Goal: Information Seeking & Learning: Find specific fact

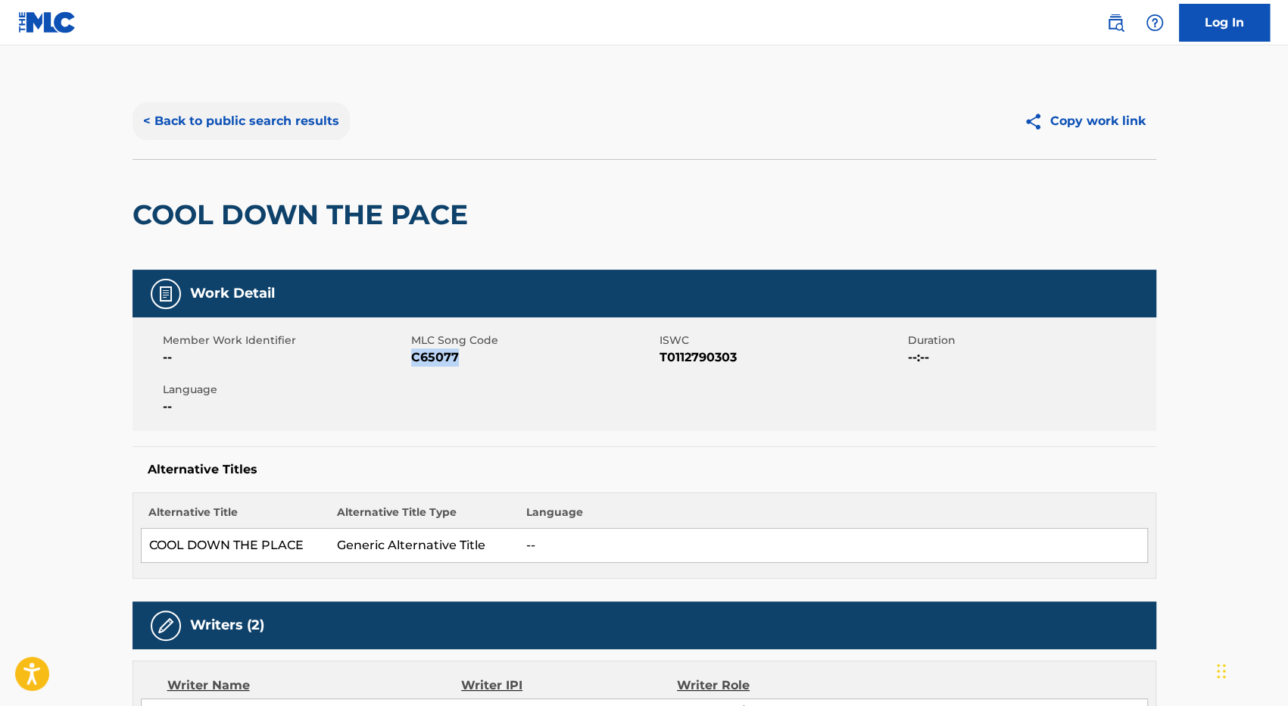
click at [215, 123] on button "< Back to public search results" at bounding box center [241, 121] width 217 height 38
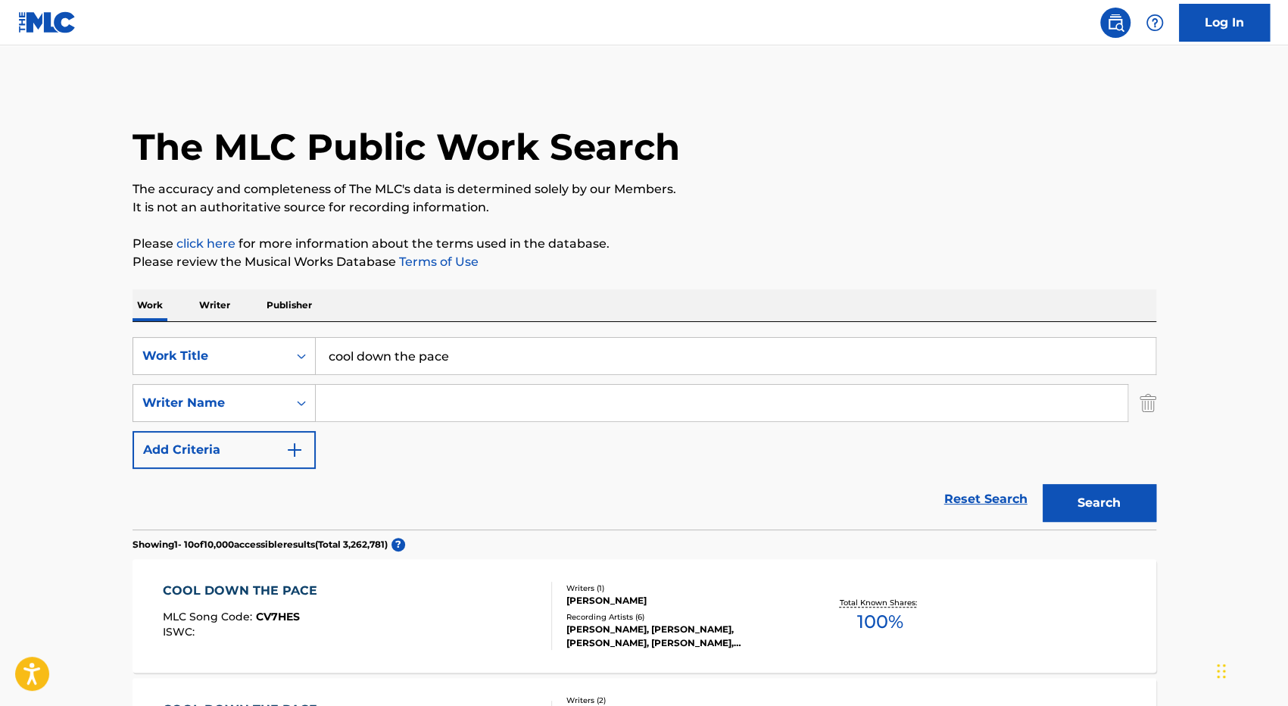
drag, startPoint x: 488, startPoint y: 364, endPoint x: 186, endPoint y: 327, distance: 303.7
click at [186, 327] on div "SearchWithCriteria44b0edd5-a5bd-4cf8-804d-cf79b8db9005 Work Title cool down the…" at bounding box center [645, 425] width 1024 height 207
type input "flow pesao"
click at [1043, 484] on button "Search" at bounding box center [1100, 503] width 114 height 38
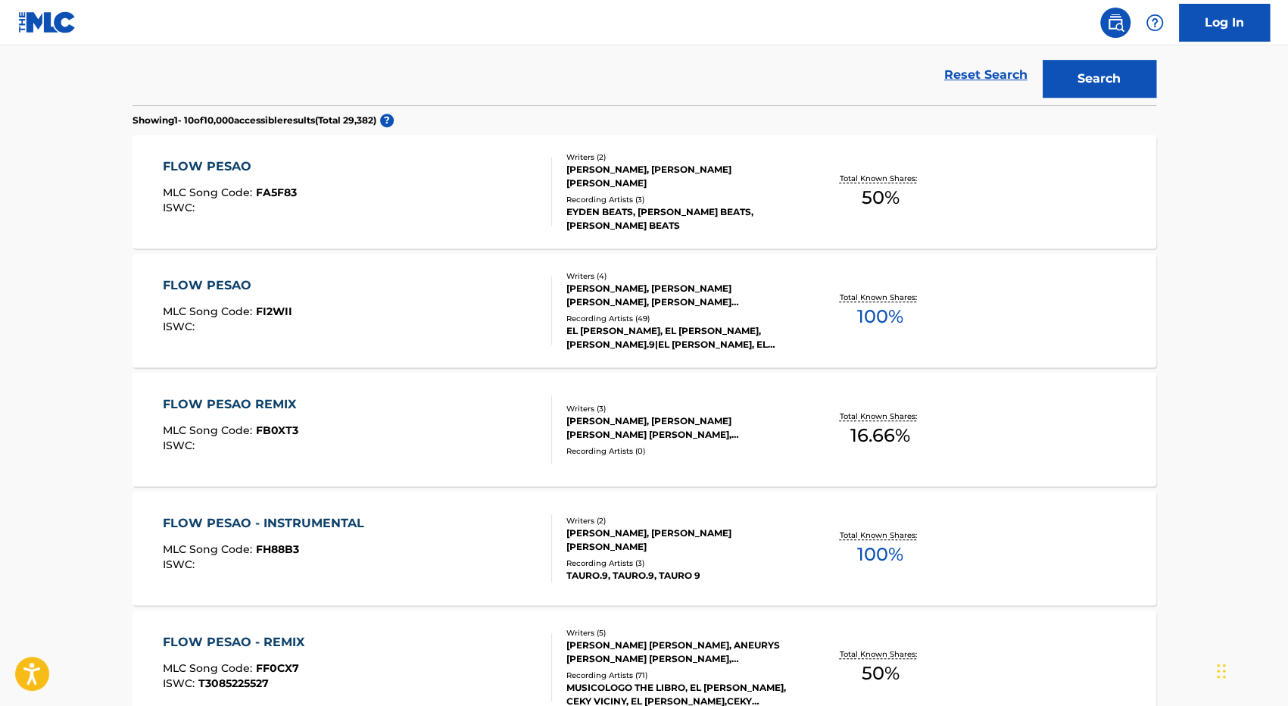
scroll to position [454, 0]
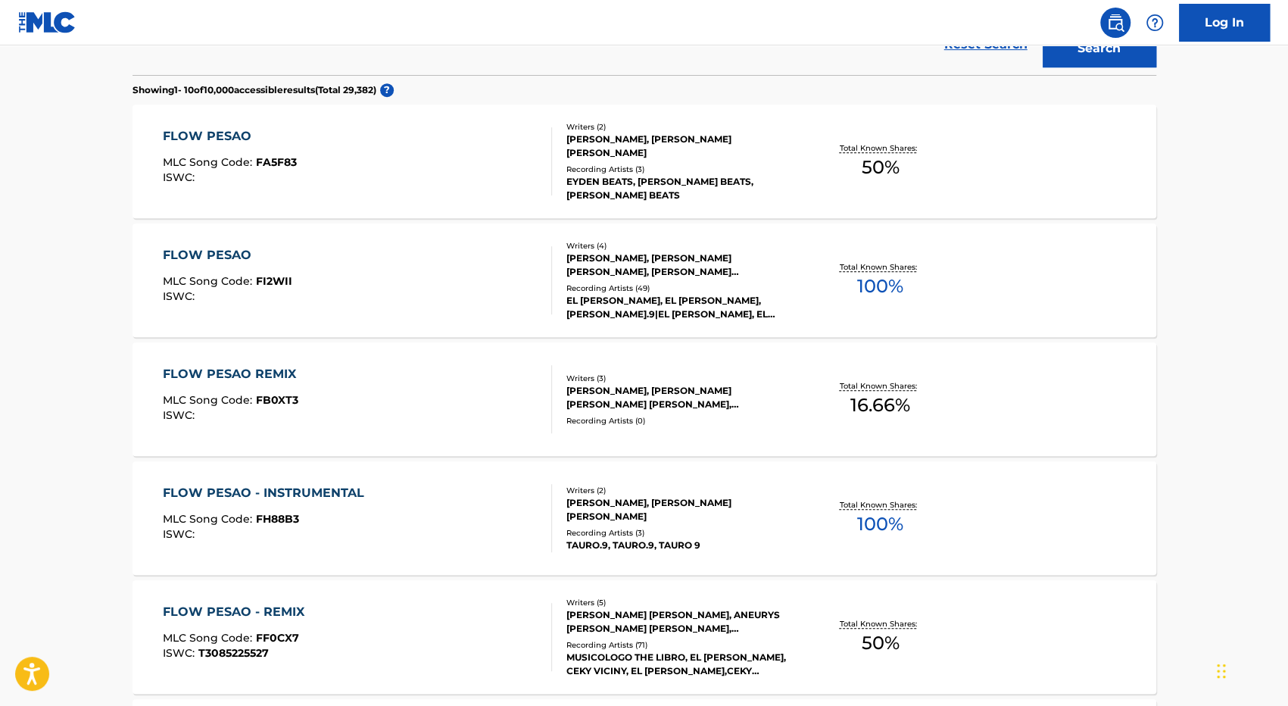
click at [452, 396] on div "FLOW PESAO REMIX MLC Song Code : FB0XT3 ISWC :" at bounding box center [357, 399] width 389 height 68
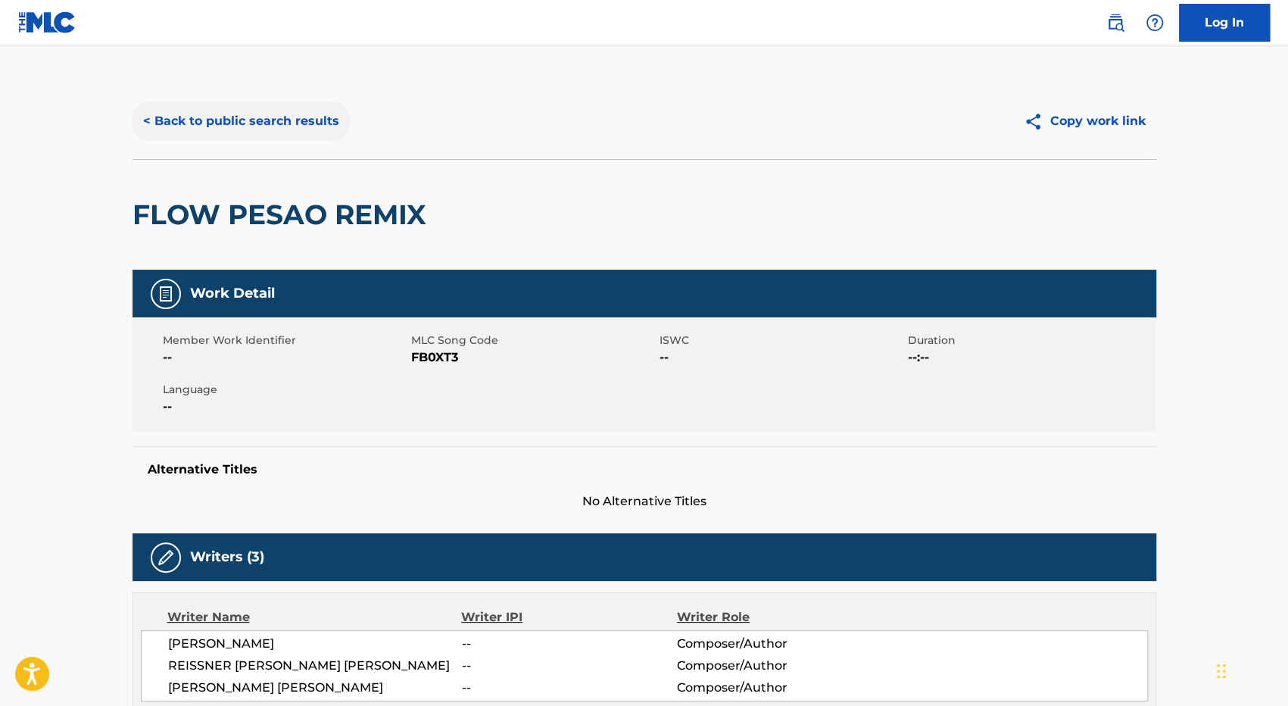
click at [151, 121] on button "< Back to public search results" at bounding box center [241, 121] width 217 height 38
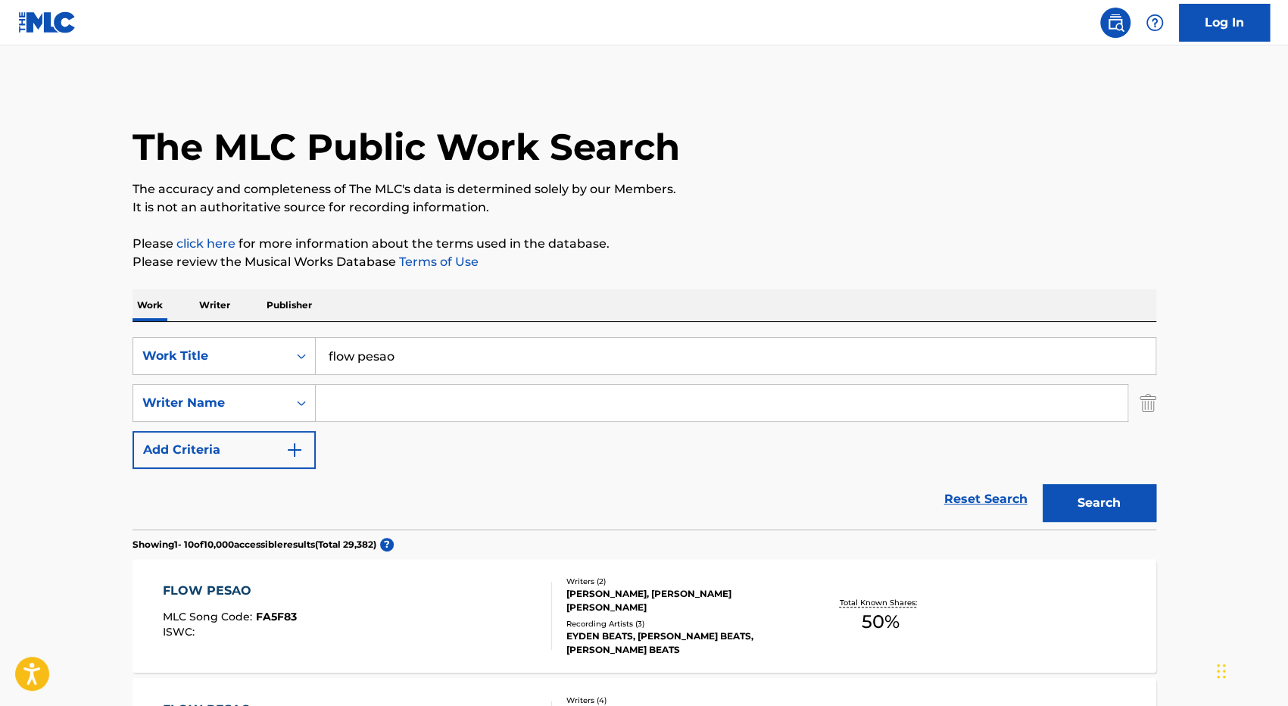
scroll to position [541, 0]
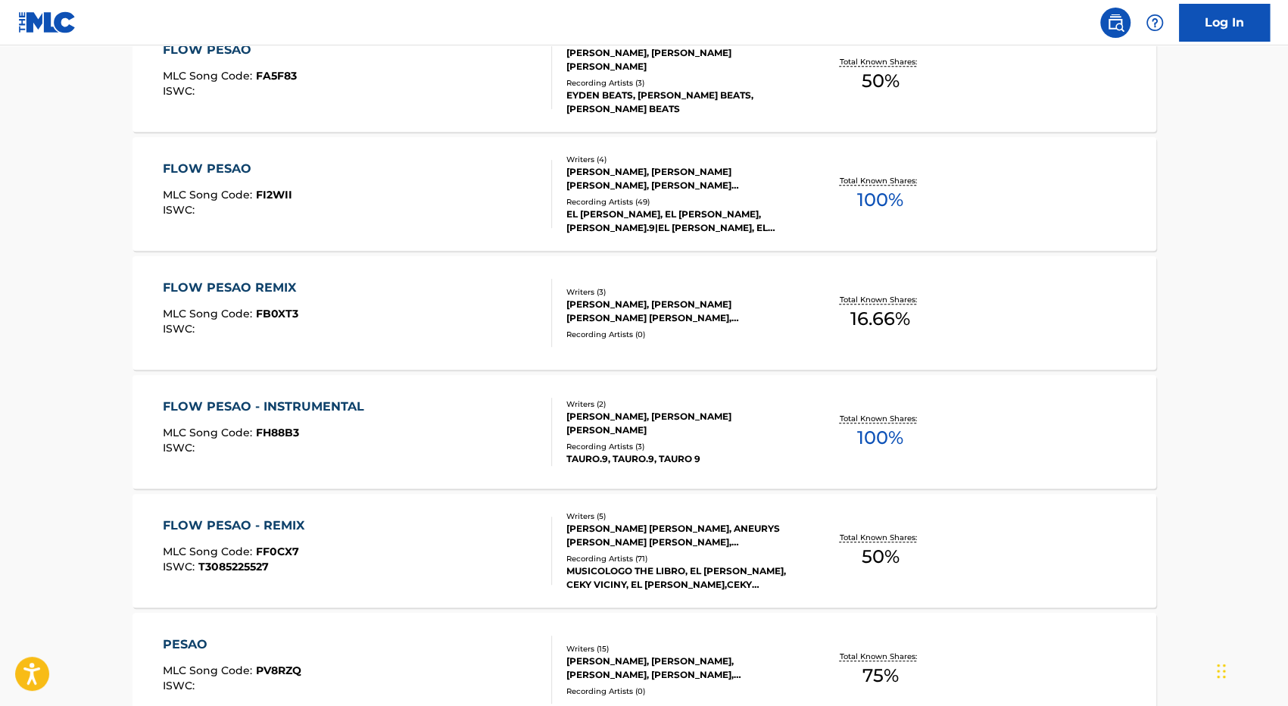
click at [422, 565] on div "FLOW PESAO - REMIX MLC Song Code : FF0CX7 ISWC : T3085225527" at bounding box center [357, 550] width 389 height 68
